Goal: Information Seeking & Learning: Learn about a topic

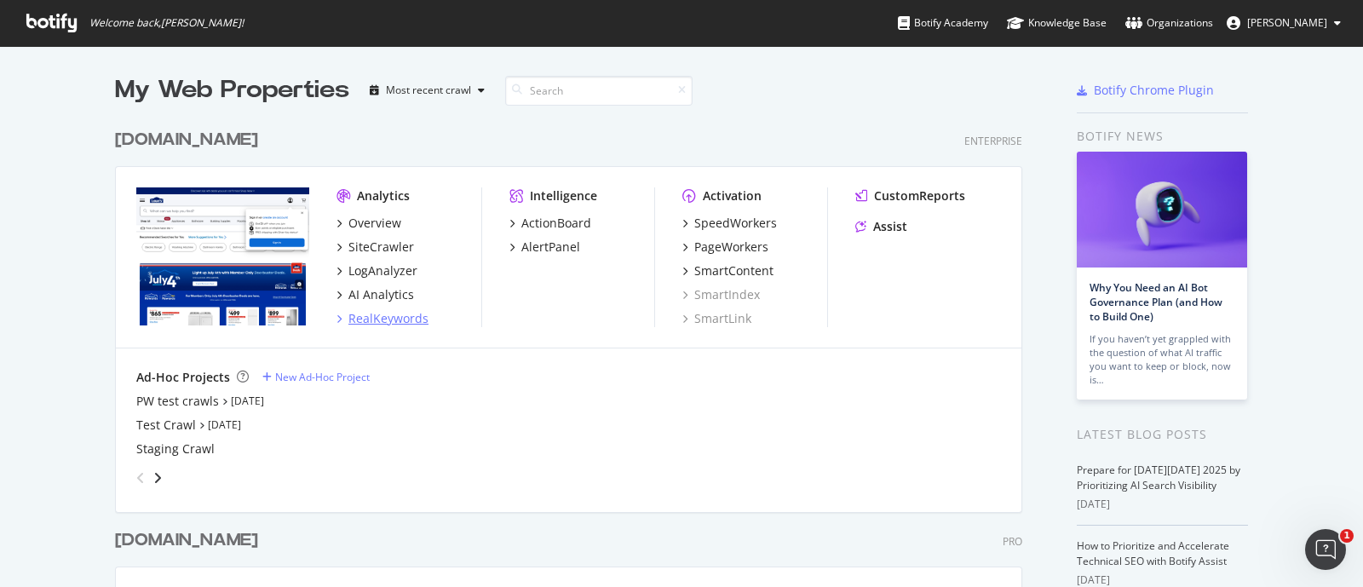
click at [367, 317] on div "RealKeywords" at bounding box center [388, 318] width 80 height 17
